Goal: Task Accomplishment & Management: Use online tool/utility

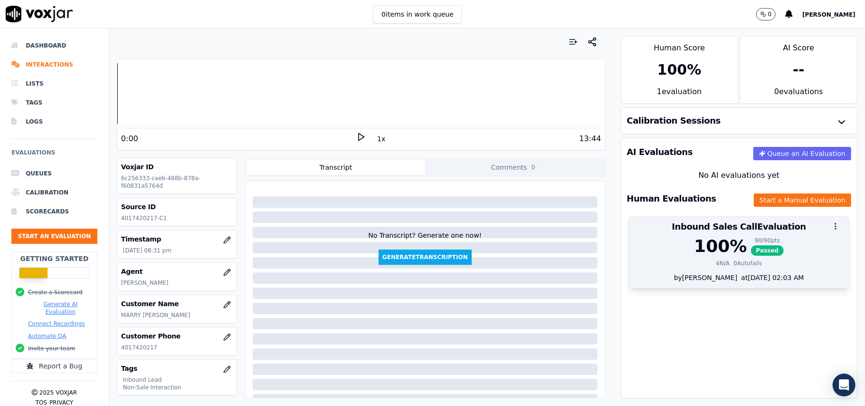
scroll to position [93, 0]
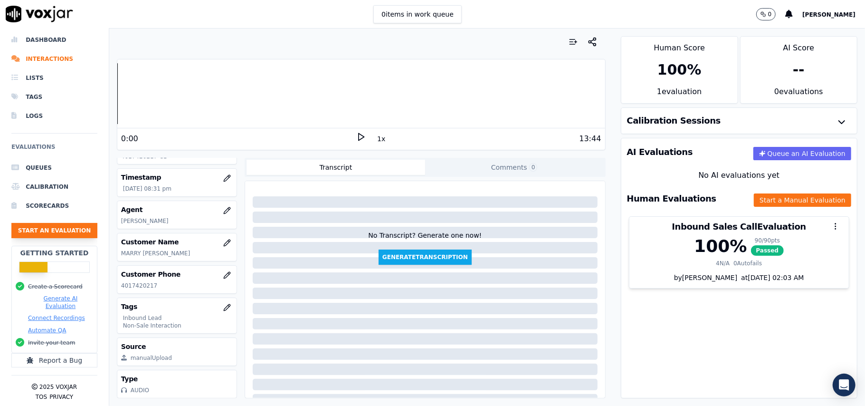
click at [40, 223] on button "Start an Evaluation" at bounding box center [54, 230] width 86 height 15
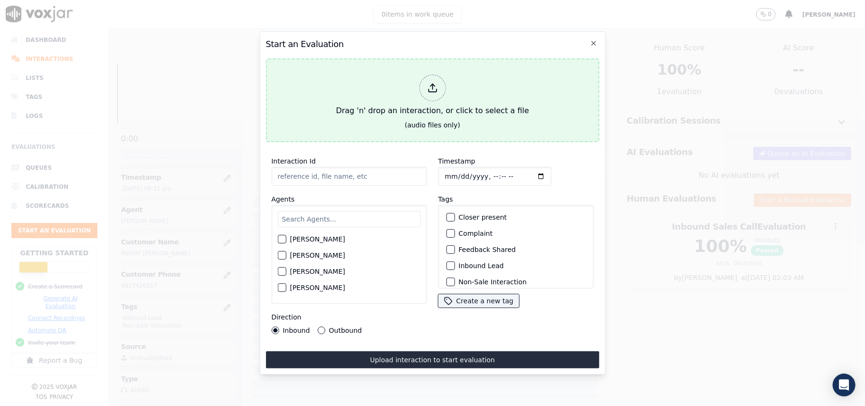
click at [427, 94] on div at bounding box center [432, 88] width 27 height 27
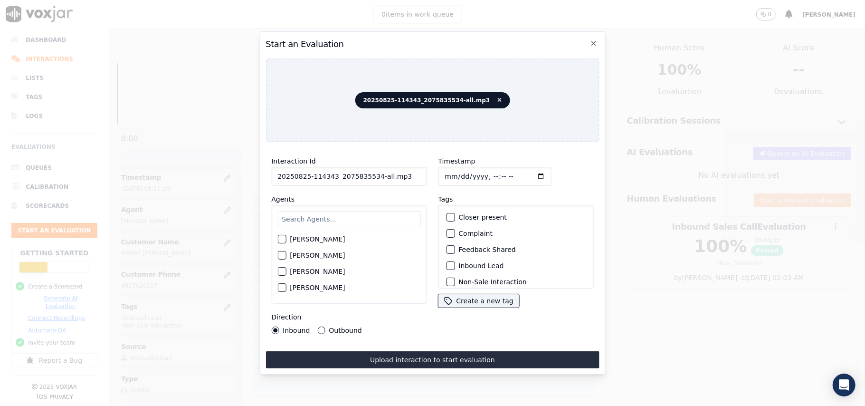
drag, startPoint x: 400, startPoint y: 176, endPoint x: 372, endPoint y: 181, distance: 28.1
click at [372, 181] on div "Interaction Id 20250825-114343_2075835534-all.mp3 Agents [PERSON_NAME] [PERSON_…" at bounding box center [349, 245] width 167 height 190
type input "20250825-114343_2075835534-C1"
click at [454, 168] on input "Timestamp" at bounding box center [494, 176] width 113 height 19
type input "[DATE]T21:10"
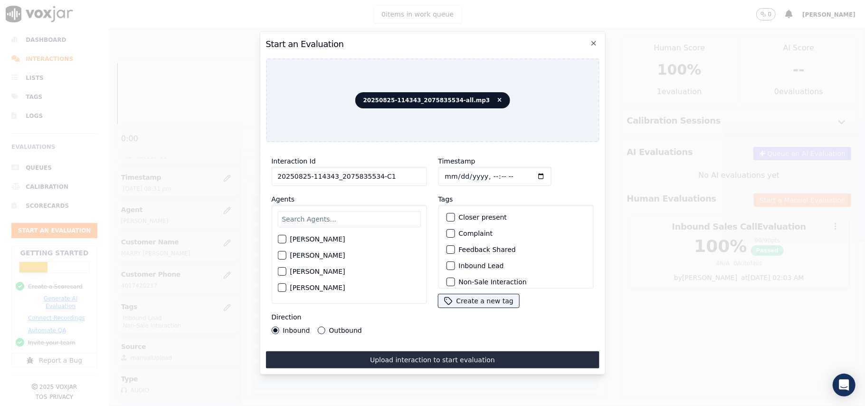
click at [387, 211] on input "text" at bounding box center [348, 219] width 143 height 16
type input "[PERSON_NAME]"
click at [285, 240] on button "[PERSON_NAME]" at bounding box center [281, 241] width 9 height 9
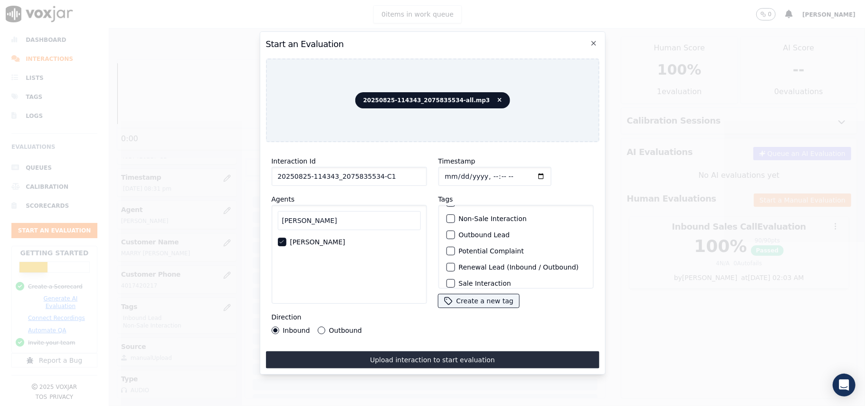
click at [450, 218] on button "Non-Sale Interaction" at bounding box center [450, 218] width 9 height 9
click at [446, 205] on div "Closer present Complaint Feedback Shared Inbound Lead Non-Sale Interaction Outb…" at bounding box center [515, 247] width 155 height 84
click at [450, 204] on div "Inbound Lead" at bounding box center [515, 202] width 147 height 16
click at [449, 201] on button "Inbound Lead" at bounding box center [450, 202] width 9 height 9
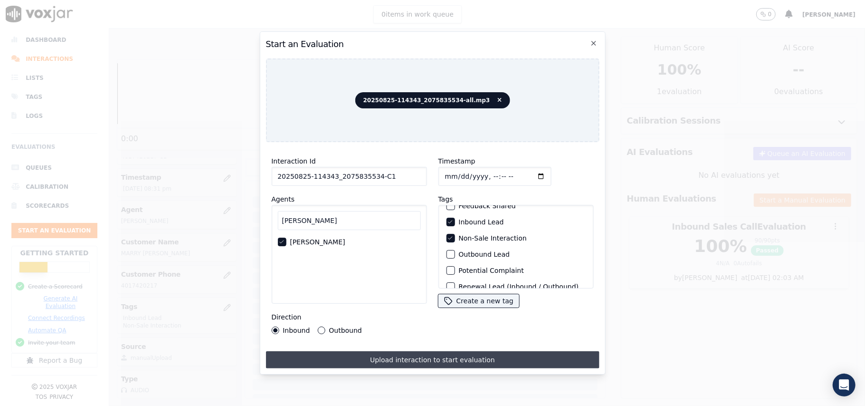
click at [340, 354] on button "Upload interaction to start evaluation" at bounding box center [432, 359] width 333 height 17
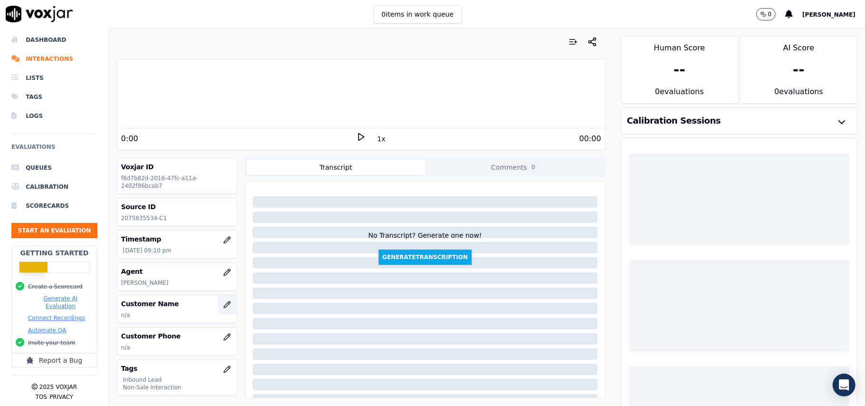
click at [224, 304] on icon "button" at bounding box center [227, 304] width 6 height 6
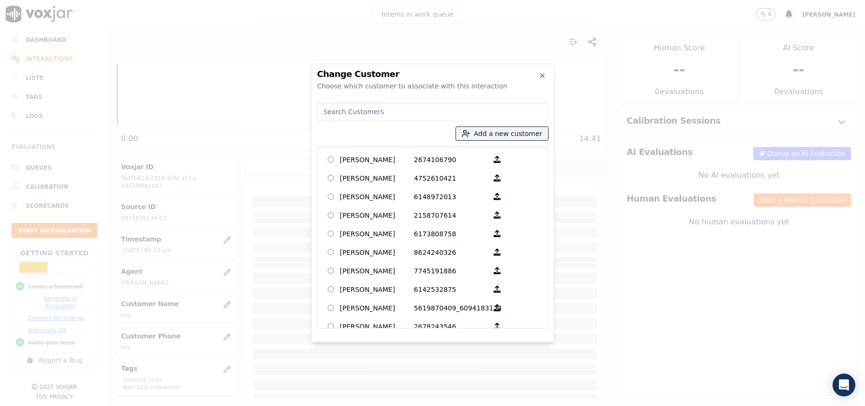
paste input "[PERSON_NAME]"
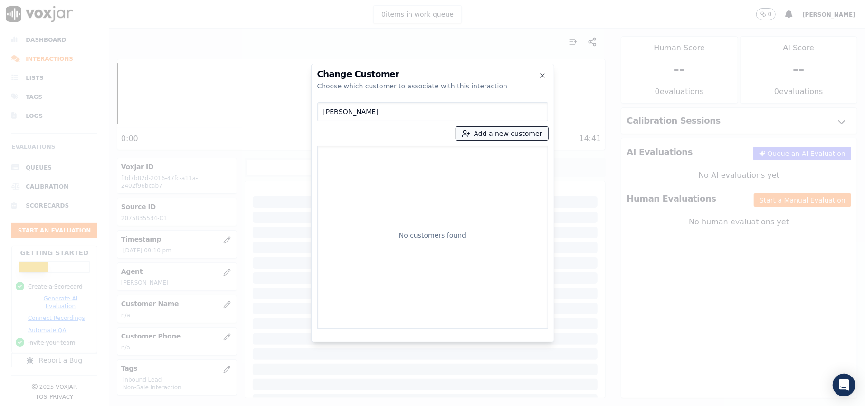
type input "[PERSON_NAME]"
click at [503, 134] on button "Add a new customer" at bounding box center [502, 133] width 92 height 13
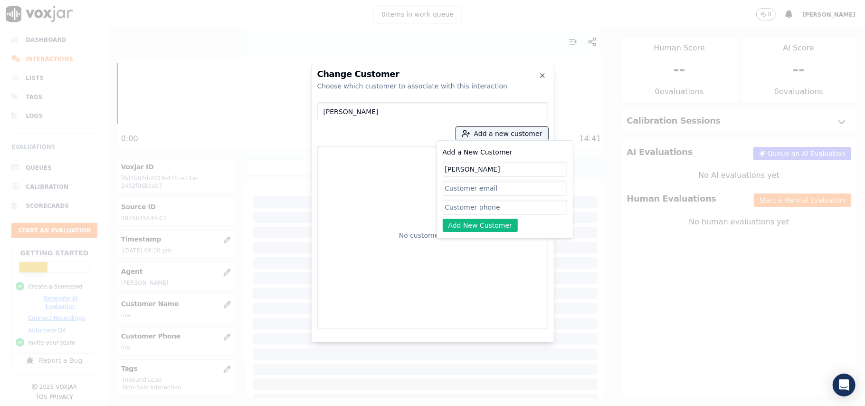
type input "[PERSON_NAME]"
click at [447, 210] on input "Add a New Customer" at bounding box center [505, 206] width 124 height 15
paste input "2075835534"
type input "2075835534"
click at [450, 220] on button "Add New Customer" at bounding box center [481, 224] width 76 height 13
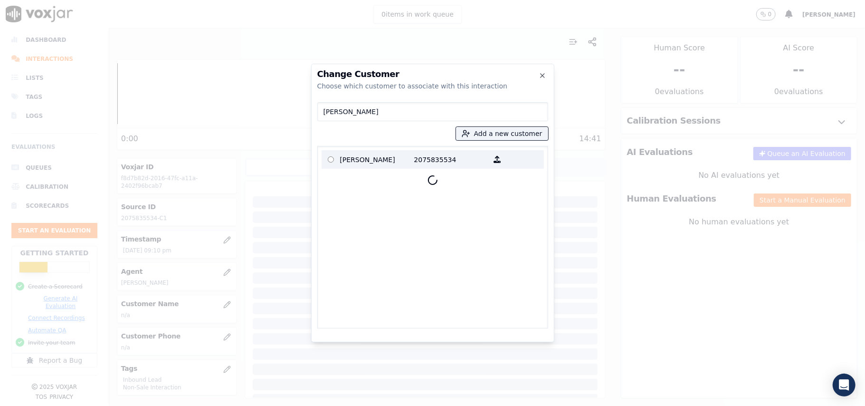
click at [363, 162] on p "[PERSON_NAME]" at bounding box center [377, 159] width 74 height 15
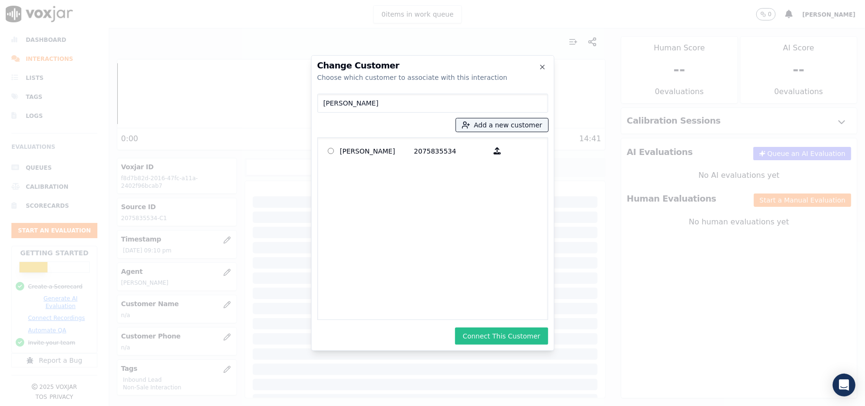
click at [488, 340] on button "Connect This Customer" at bounding box center [501, 335] width 93 height 17
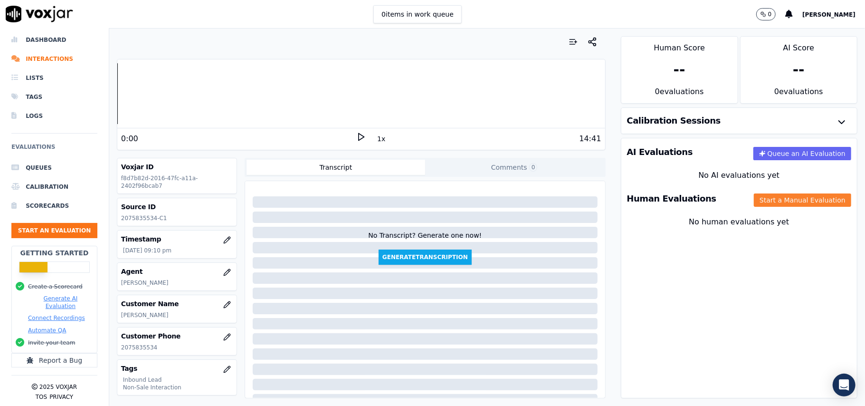
click at [754, 201] on button "Start a Manual Evaluation" at bounding box center [802, 199] width 97 height 13
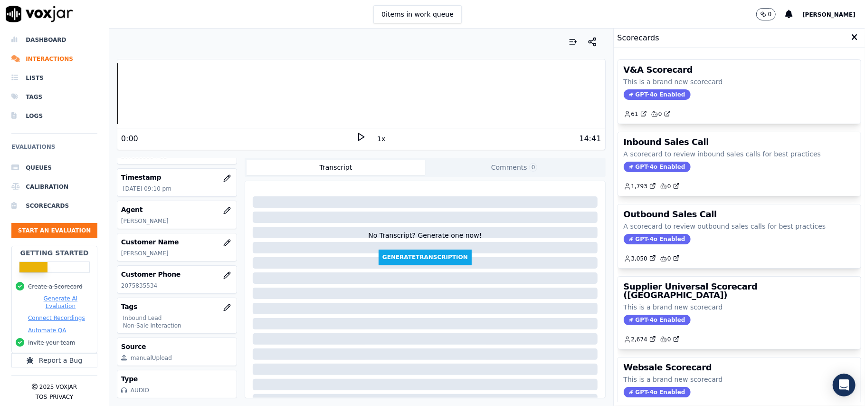
scroll to position [93, 0]
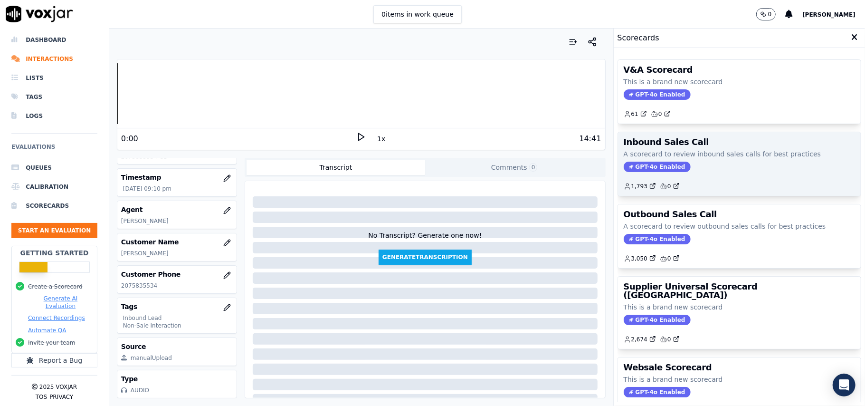
click at [645, 168] on span "GPT-4o Enabled" at bounding box center [657, 166] width 67 height 10
